Goal: Information Seeking & Learning: Check status

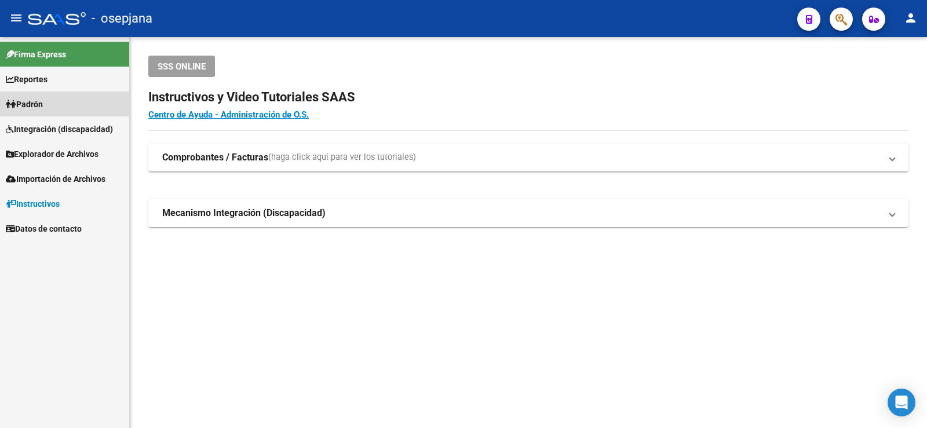
click at [27, 101] on span "Padrón" at bounding box center [24, 104] width 37 height 13
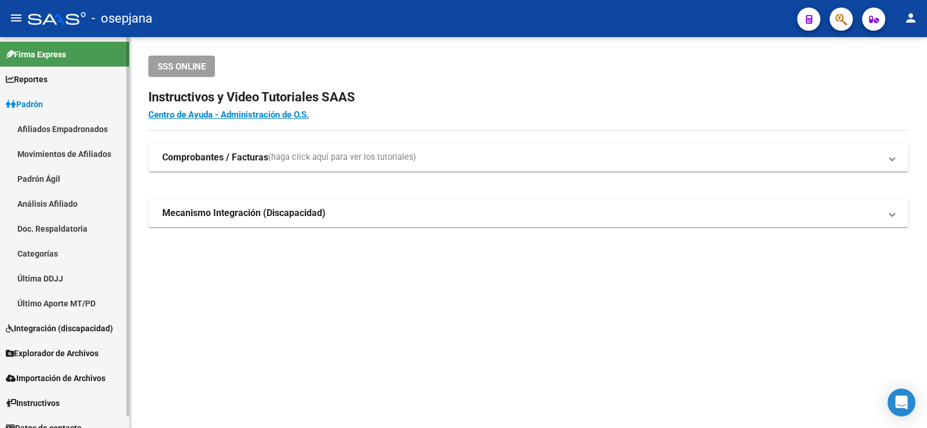
click at [48, 199] on link "Análisis Afiliado" at bounding box center [64, 203] width 129 height 25
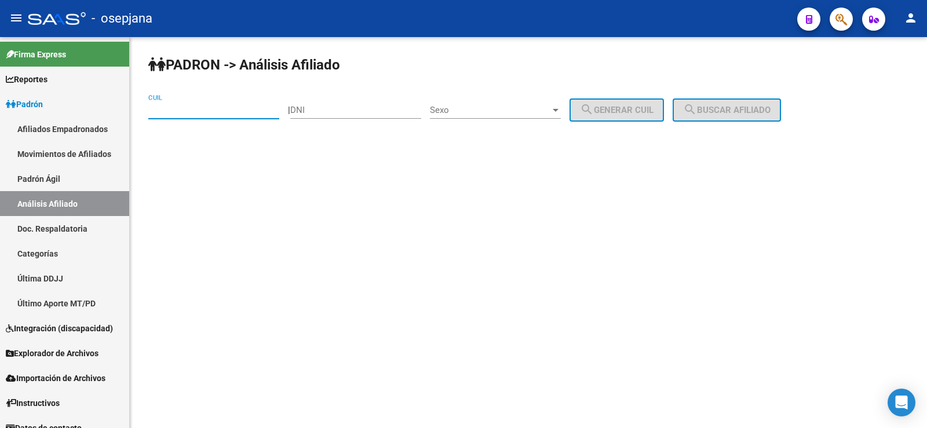
paste input "27-33707273-4"
type input "27-33707273-4"
click at [750, 116] on button "search Buscar afiliado" at bounding box center [727, 109] width 108 height 23
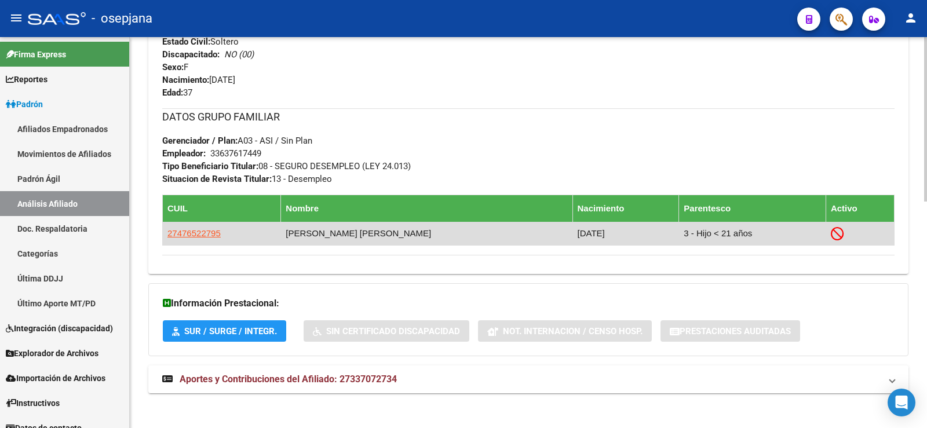
scroll to position [538, 0]
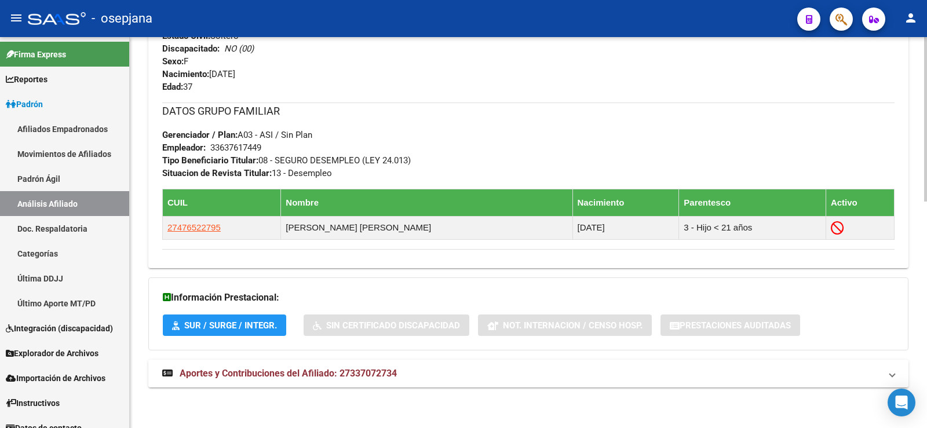
click at [259, 376] on span "Aportes y Contribuciones del Afiliado: 27337072734" at bounding box center [288, 373] width 217 height 11
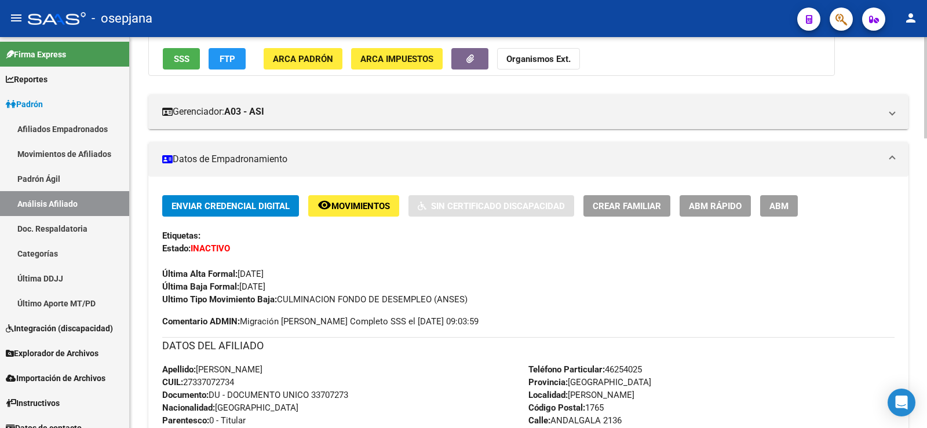
scroll to position [134, 0]
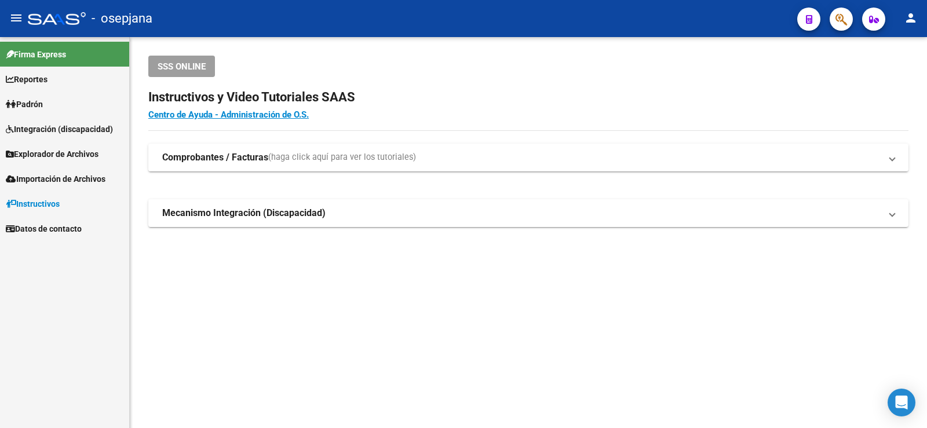
click at [51, 98] on link "Padrón" at bounding box center [64, 104] width 129 height 25
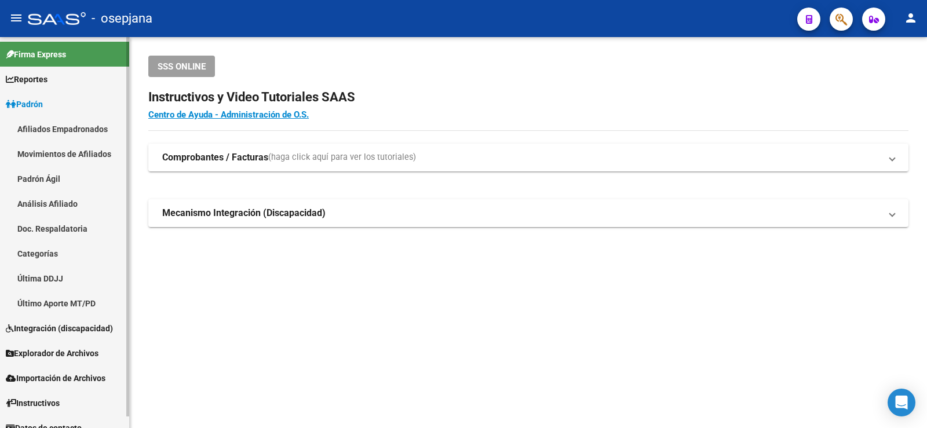
click at [55, 199] on link "Análisis Afiliado" at bounding box center [64, 203] width 129 height 25
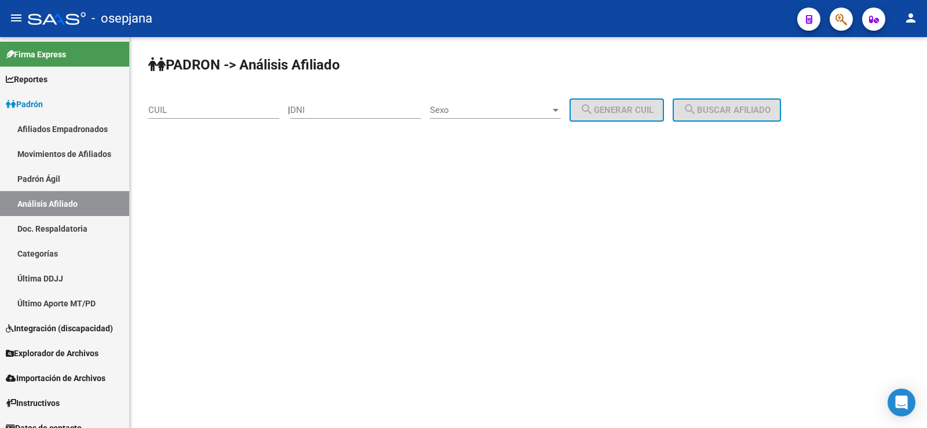
drag, startPoint x: 139, startPoint y: 280, endPoint x: 345, endPoint y: 135, distance: 251.5
click at [441, 151] on div "PADRON -> Análisis Afiliado CUIL | DNI Sexo Sexo search Generar CUIL search Bus…" at bounding box center [528, 98] width 797 height 122
paste input "27-33707273-4"
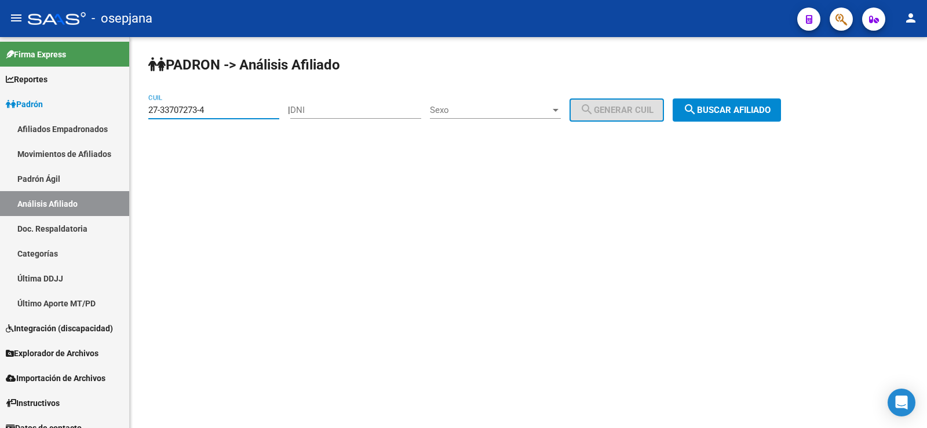
type input "27-33707273-4"
click at [766, 103] on button "search Buscar afiliado" at bounding box center [727, 109] width 108 height 23
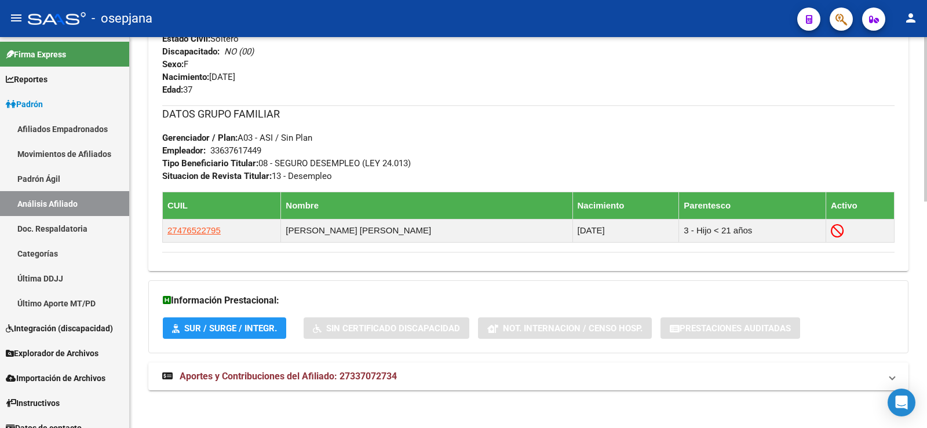
scroll to position [538, 0]
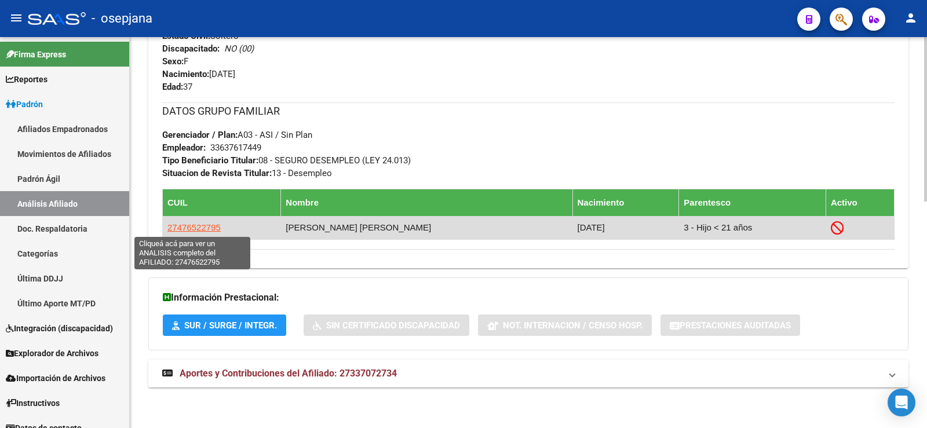
click at [176, 229] on span "27476522795" at bounding box center [193, 227] width 53 height 10
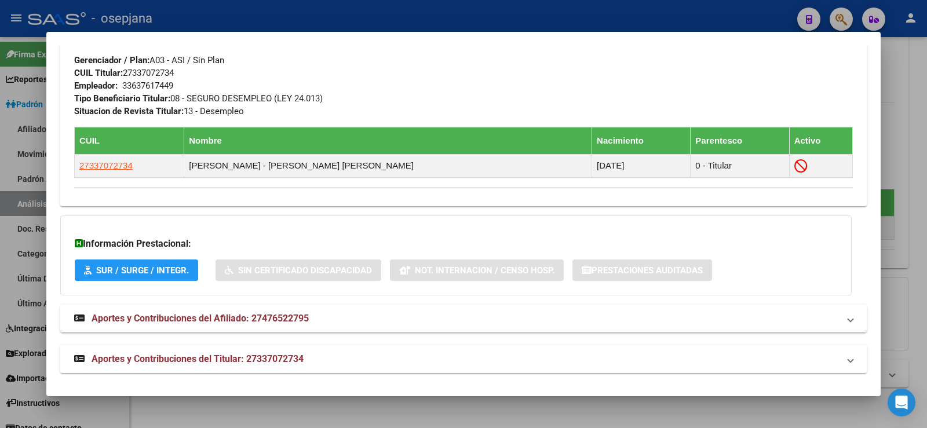
scroll to position [597, 0]
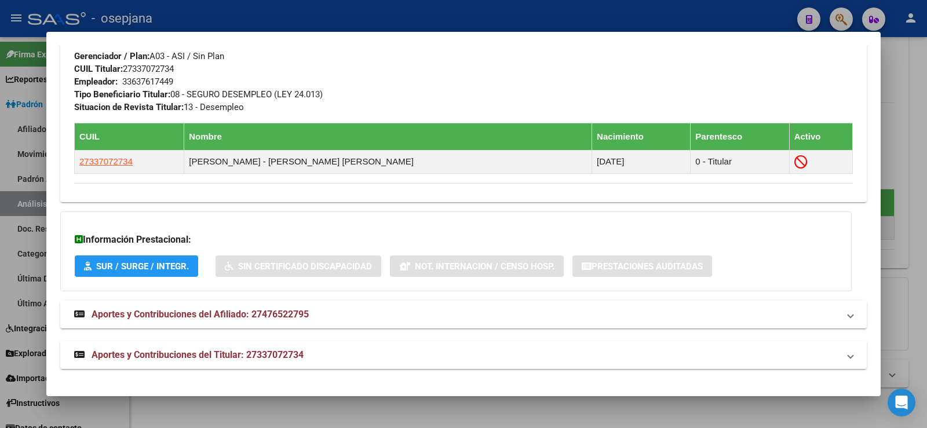
click at [238, 357] on span "Aportes y Contribuciones del Titular: 27337072734" at bounding box center [198, 354] width 212 height 11
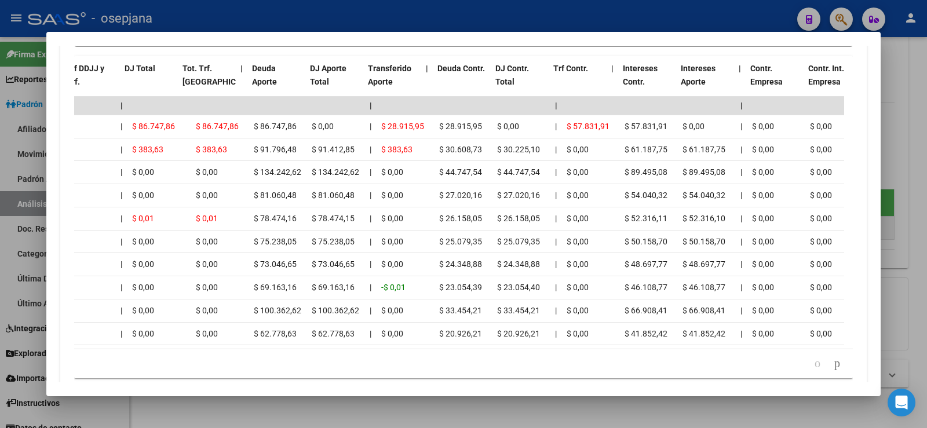
scroll to position [0, 0]
